Goal: Transaction & Acquisition: Book appointment/travel/reservation

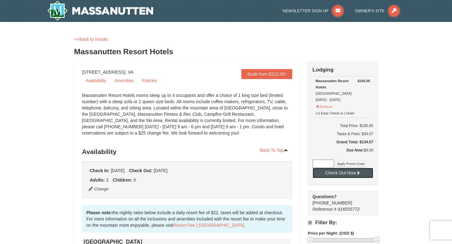
click at [334, 173] on button "Check Out Now" at bounding box center [343, 173] width 61 height 10
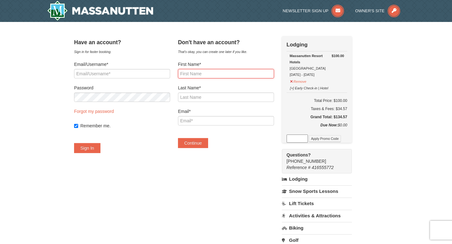
click at [198, 73] on input "First Name*" at bounding box center [226, 73] width 96 height 9
type input "Christa"
type input "Pellicciotta"
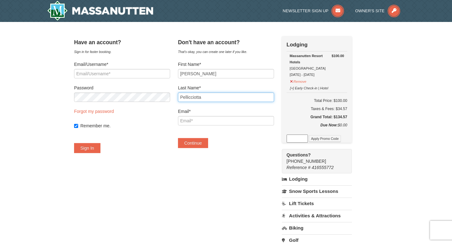
type input "christapellicciotta@gmail.com"
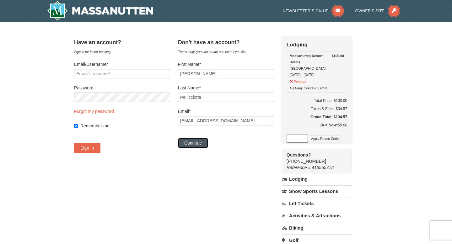
click at [199, 141] on button "Continue" at bounding box center [193, 143] width 30 height 10
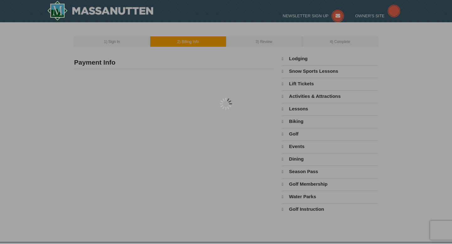
type input "Christa Pellicciotta"
type input "[EMAIL_ADDRESS][DOMAIN_NAME]"
select select "10"
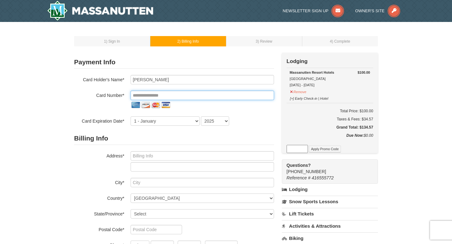
click at [153, 93] on input "tel" at bounding box center [202, 95] width 143 height 9
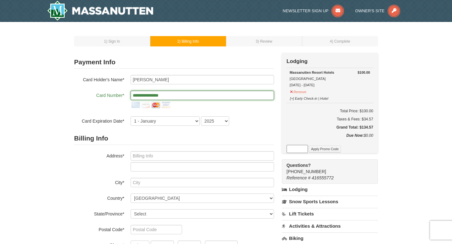
type input "**********"
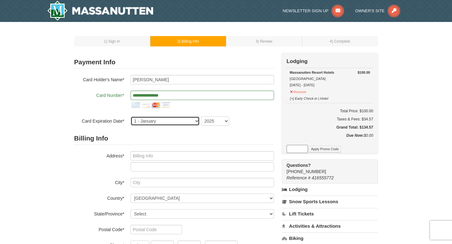
click at [155, 121] on select "1 - January 2 - February 3 - March 4 - April 5 - May 6 - June 7 - July 8 - Augu…" at bounding box center [165, 120] width 69 height 9
select select "7"
click at [131, 116] on select "1 - January 2 - February 3 - March 4 - April 5 - May 6 - June 7 - July 8 - Augu…" at bounding box center [165, 120] width 69 height 9
click at [208, 121] on select "2025 2026 2027 2028 2029 2030 2031 2032 2033 2034" at bounding box center [215, 120] width 28 height 9
select select "2027"
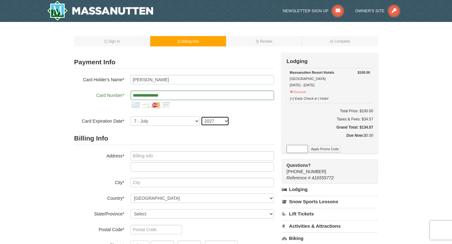
click at [201, 116] on select "2025 2026 2027 2028 2029 2030 2031 2032 2033 2034" at bounding box center [215, 120] width 28 height 9
click at [171, 157] on input "text" at bounding box center [202, 155] width 143 height 9
type input "97 Reynolds Court"
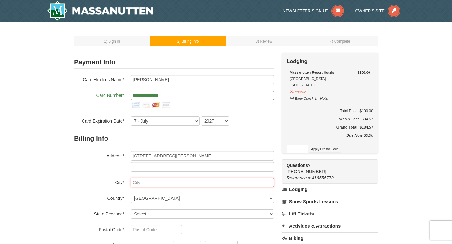
type input "Matawan"
select select "NJ"
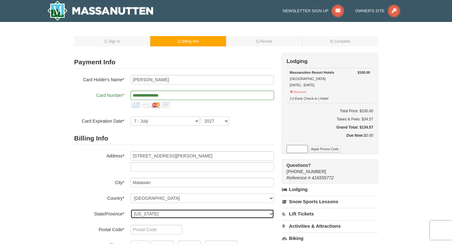
type input "07747"
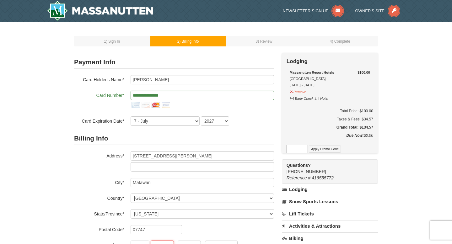
type input "732"
type input "239"
type input "3781"
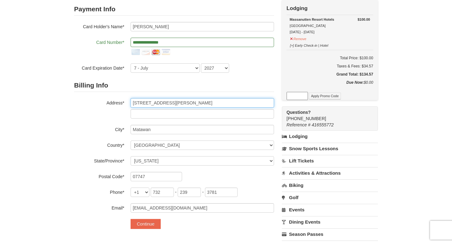
scroll to position [87, 0]
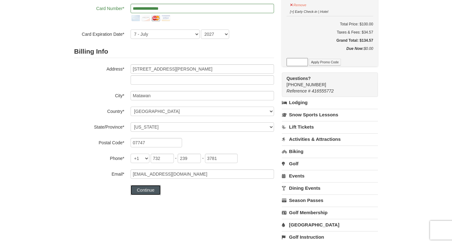
click at [147, 190] on button "Continue" at bounding box center [146, 190] width 30 height 10
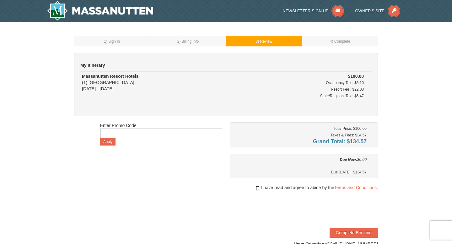
click at [256, 187] on input "checkbox" at bounding box center [258, 188] width 4 height 5
checkbox input "true"
